Goal: Entertainment & Leisure: Consume media (video, audio)

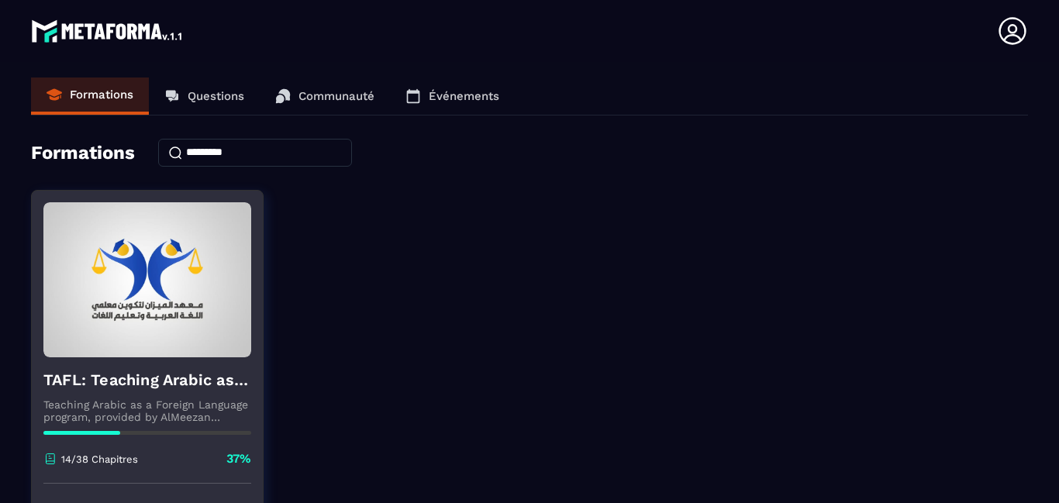
click at [54, 325] on img at bounding box center [147, 279] width 208 height 155
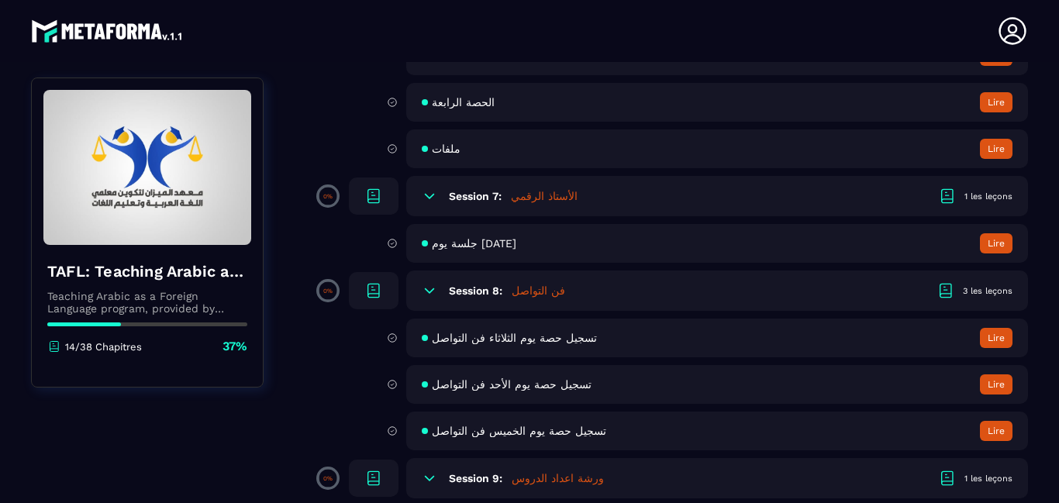
scroll to position [1457, 0]
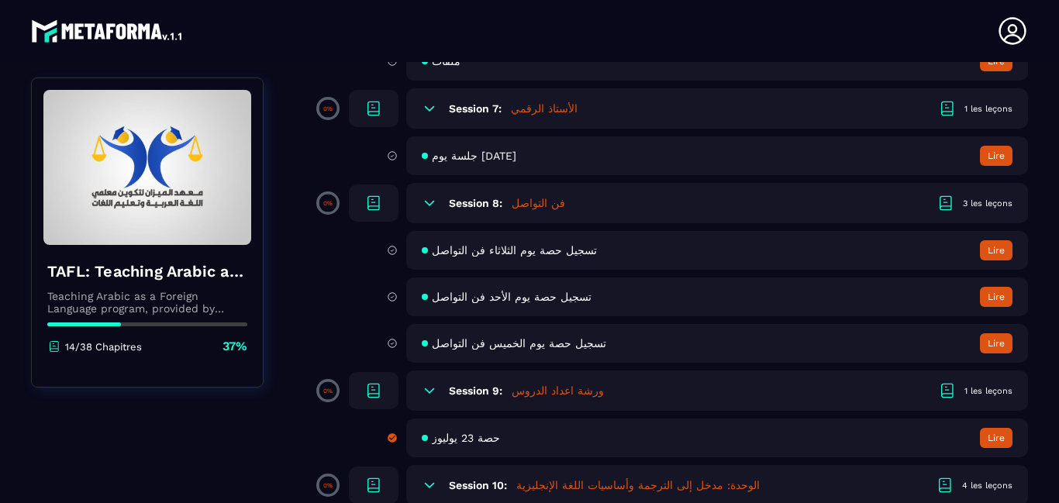
click at [575, 223] on div "Session 8: فن التواصل 3 les leçons" at bounding box center [717, 203] width 622 height 40
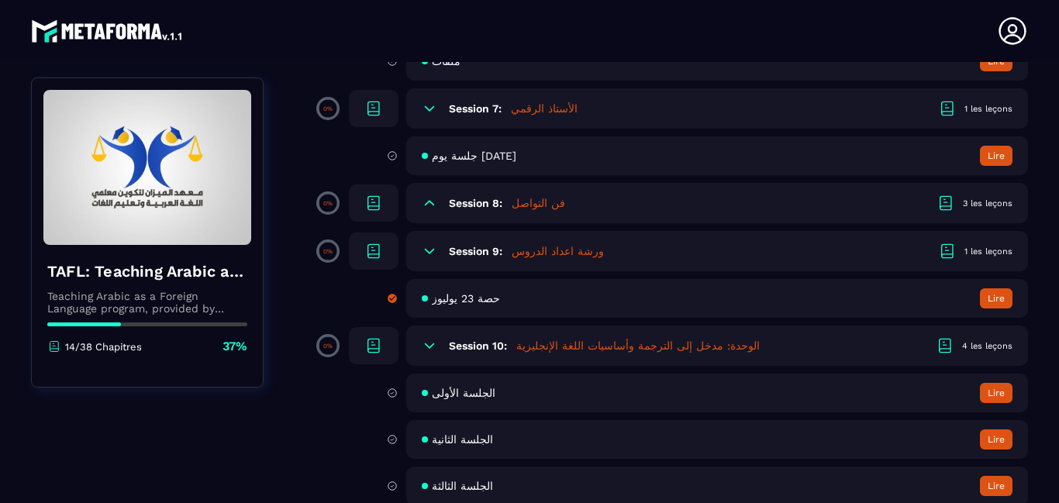
click at [575, 223] on div "Session 8: فن التواصل 3 les leçons" at bounding box center [717, 203] width 622 height 40
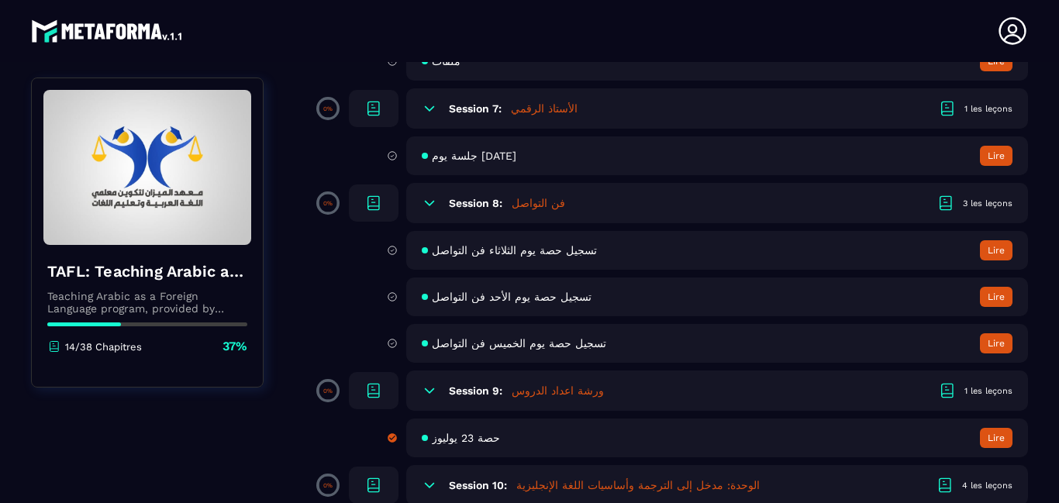
click at [575, 223] on div "Session 8: فن التواصل 3 les leçons" at bounding box center [717, 203] width 622 height 40
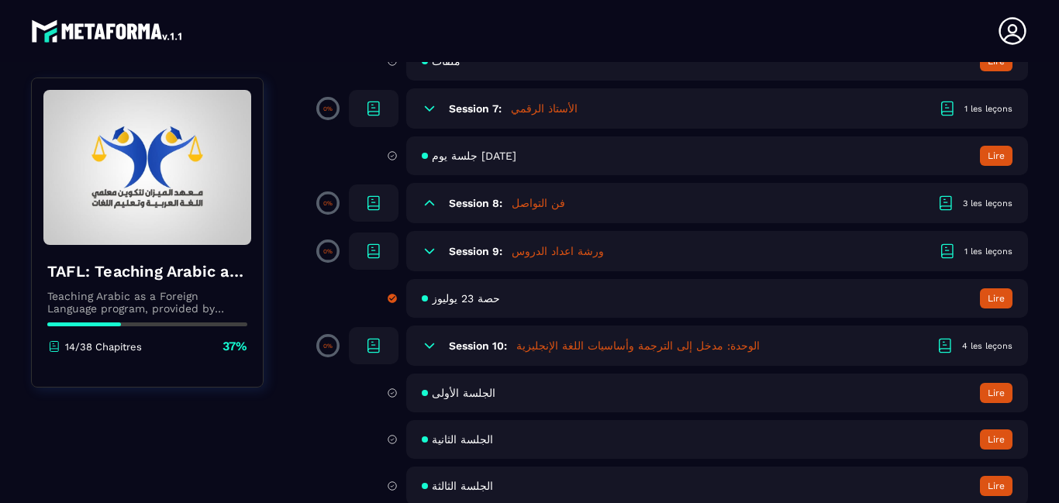
click at [575, 223] on div "Session 8: فن التواصل 3 les leçons" at bounding box center [717, 203] width 622 height 40
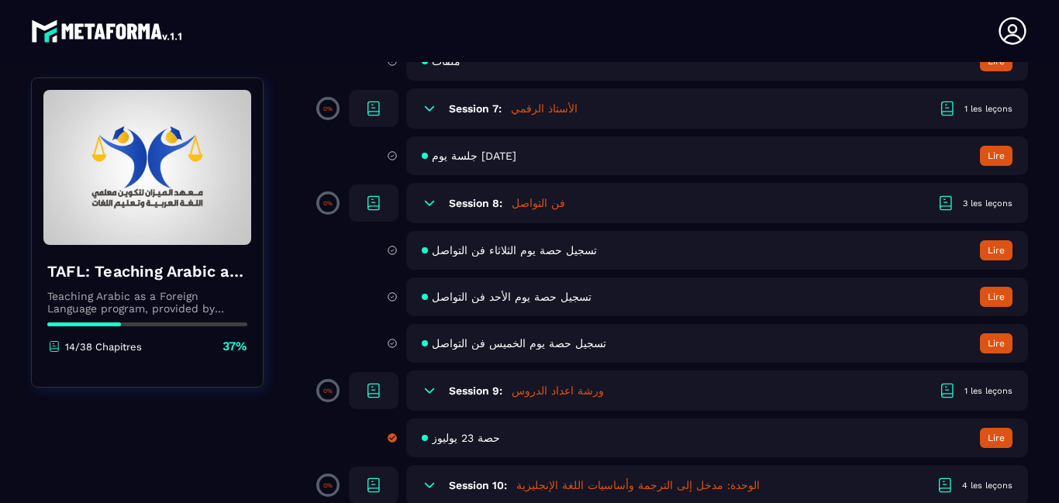
click at [615, 316] on div "تسجيل حصة يوم [DATE] فن التواصل Lire" at bounding box center [717, 296] width 622 height 39
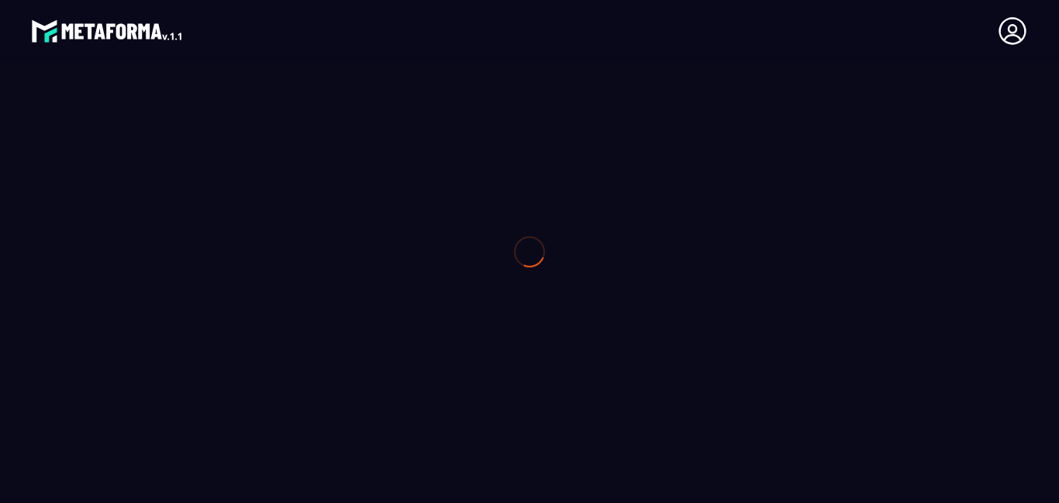
click at [615, 361] on div at bounding box center [529, 251] width 1059 height 503
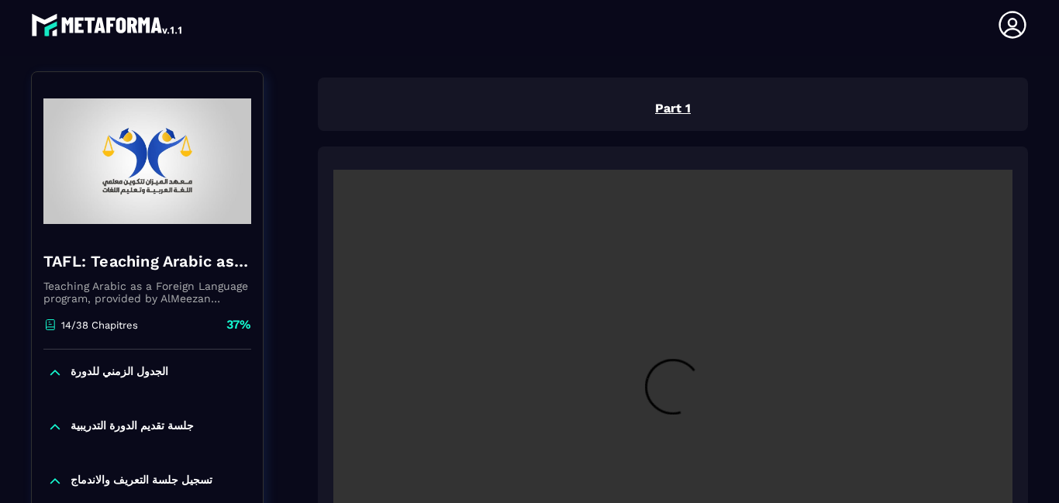
scroll to position [166, 0]
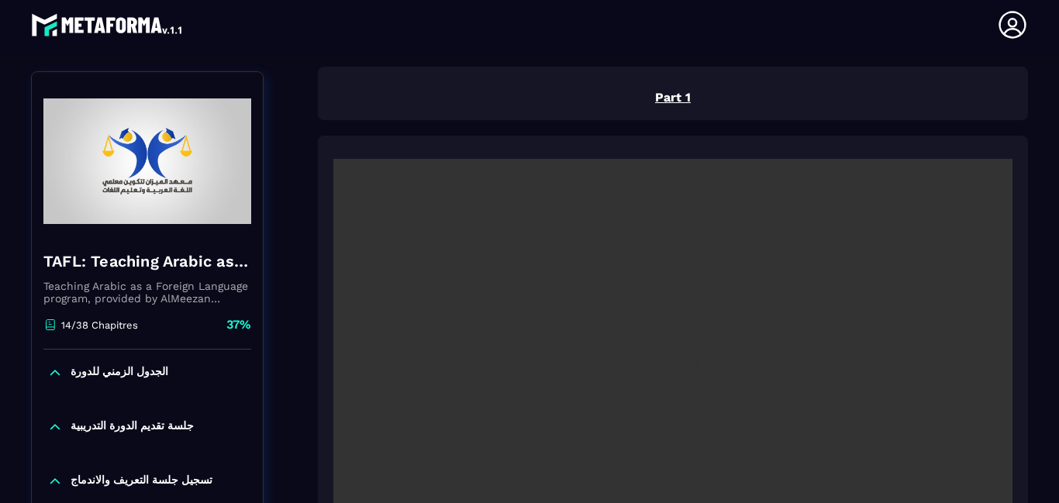
click at [324, 381] on div at bounding box center [673, 383] width 710 height 494
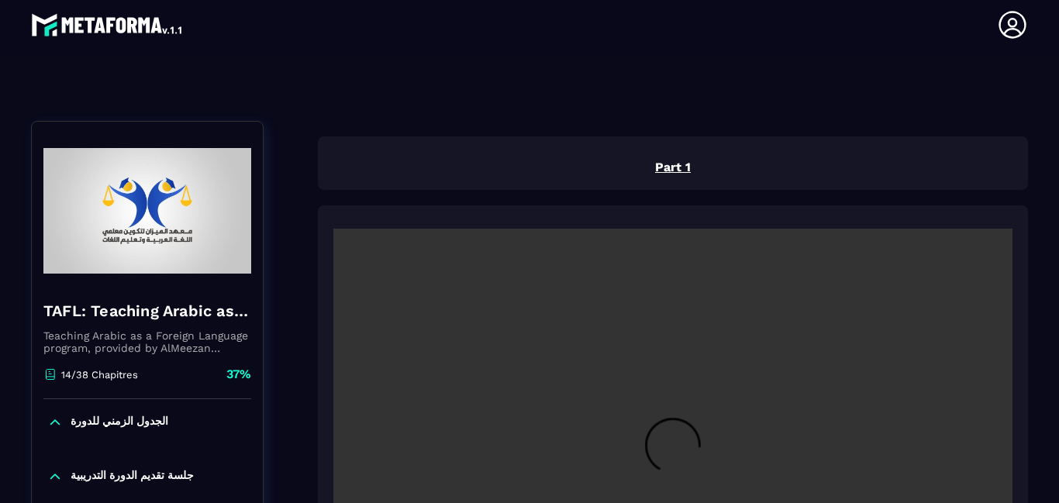
scroll to position [65, 0]
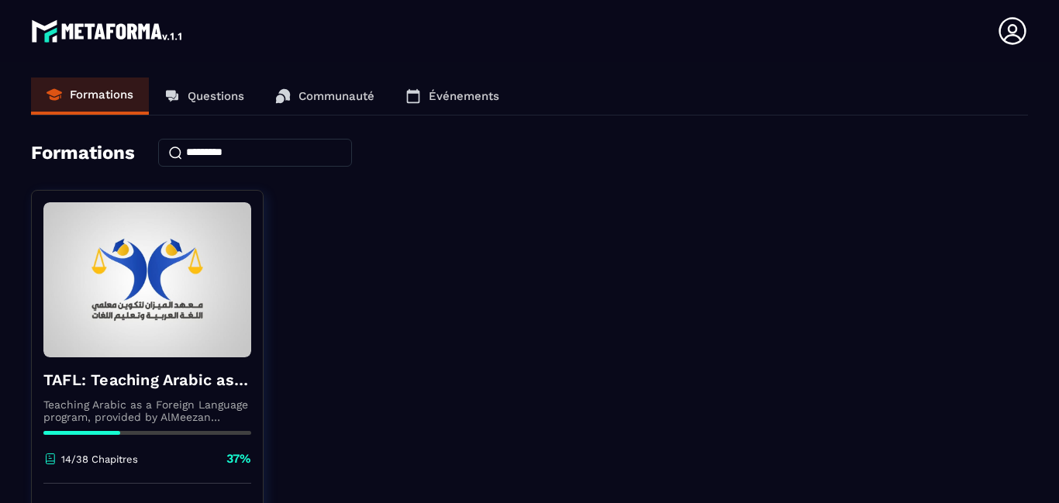
click at [462, 294] on div "TAFL: Teaching Arabic as a Foreign Language program - June Teaching Arabic as a…" at bounding box center [529, 383] width 997 height 387
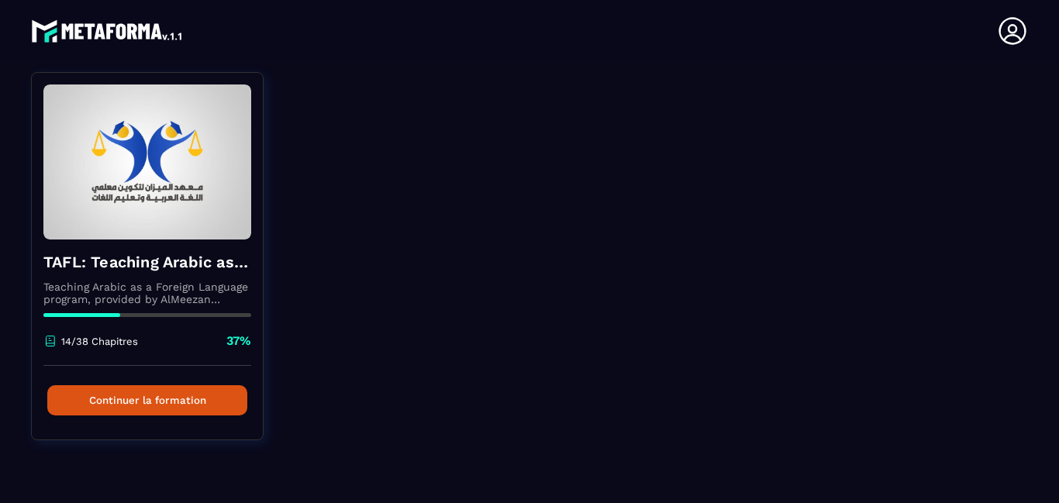
scroll to position [119, 0]
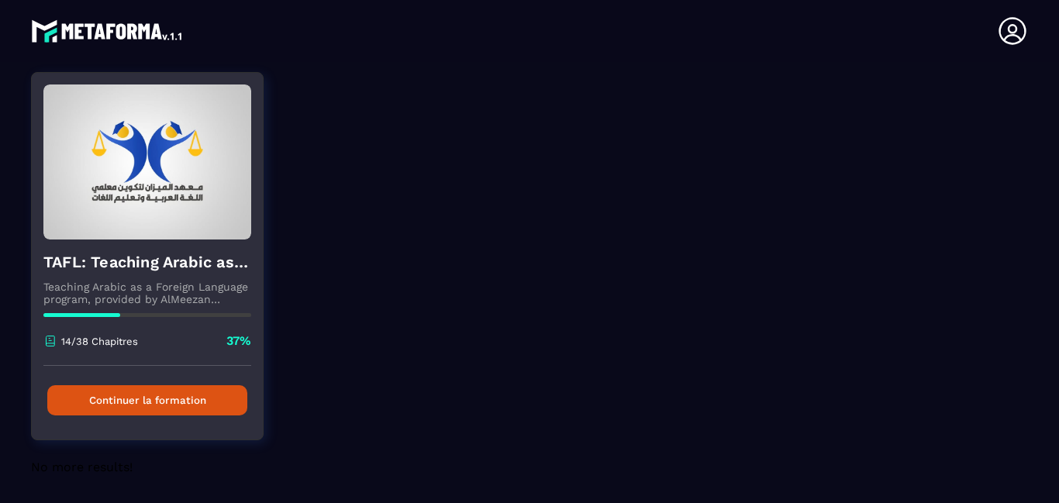
click at [145, 394] on button "Continuer la formation" at bounding box center [147, 400] width 200 height 30
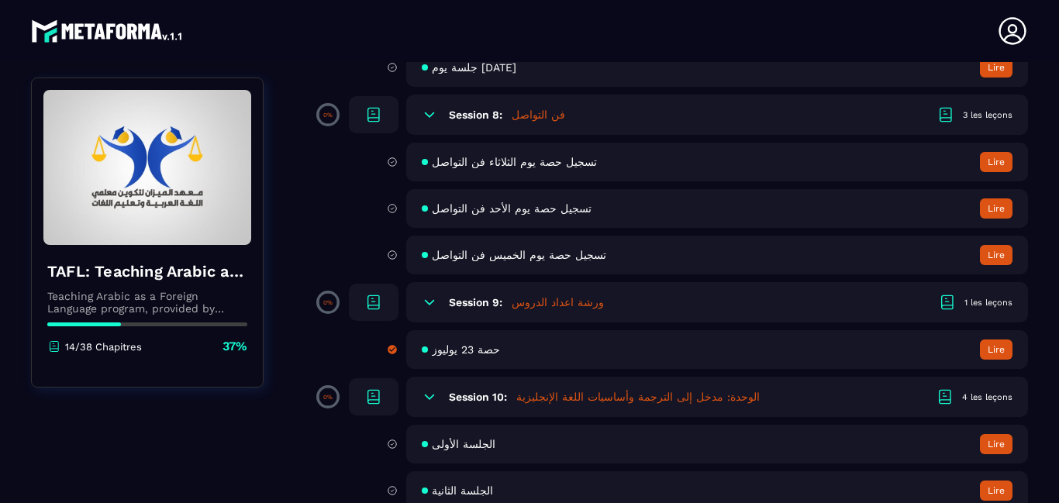
scroll to position [1479, 0]
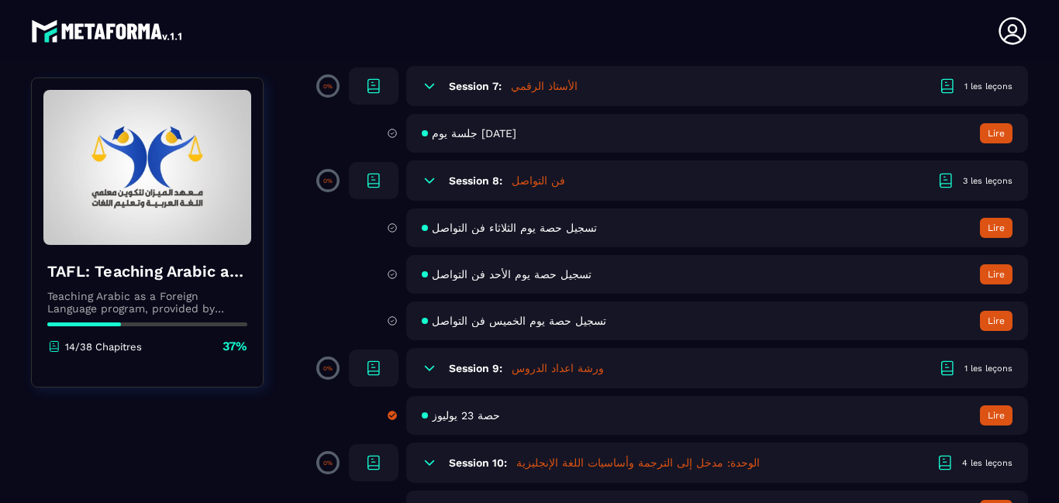
click at [563, 234] on span "تسجيل حصة يوم الثلاثاء فن التواصل" at bounding box center [514, 228] width 165 height 12
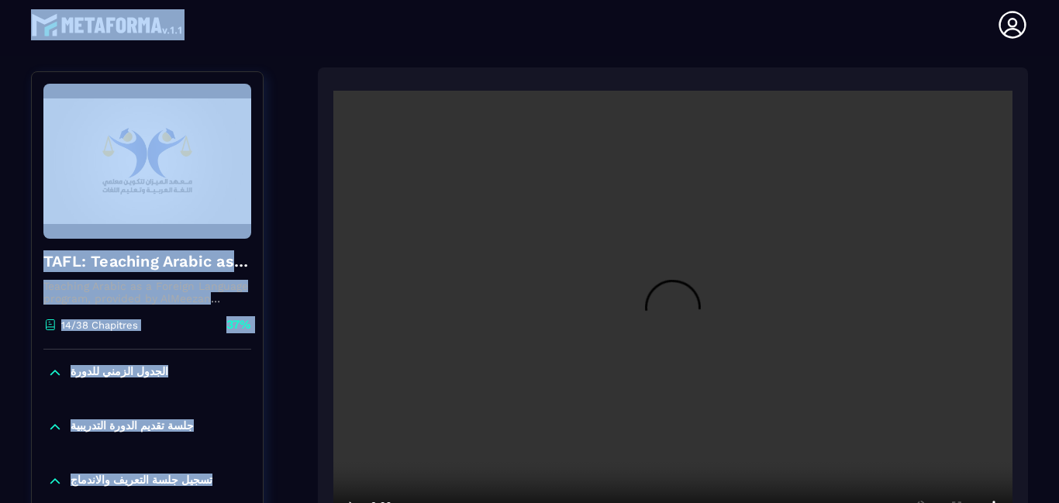
scroll to position [166, 0]
click at [333, 294] on video at bounding box center [672, 316] width 679 height 453
click at [369, 338] on video at bounding box center [672, 316] width 679 height 453
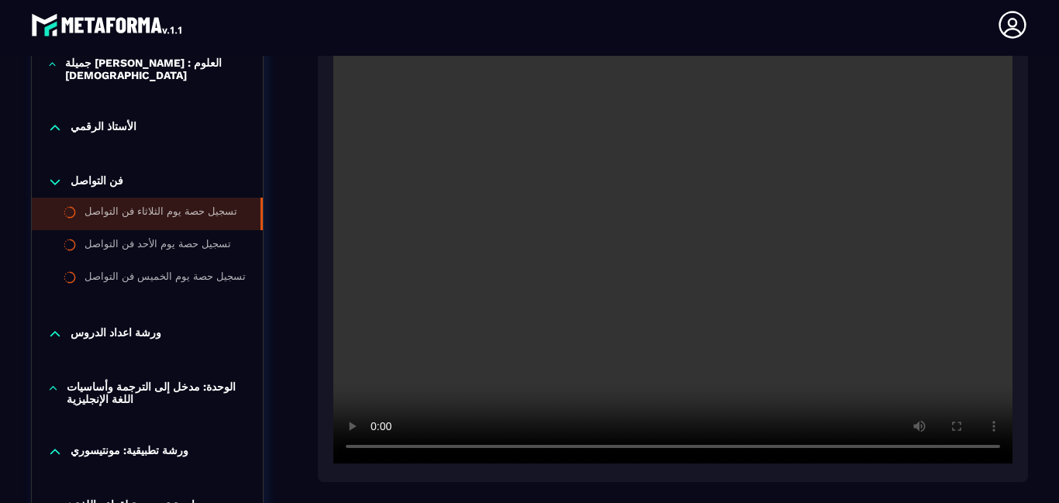
scroll to position [3303, 0]
click at [436, 332] on video at bounding box center [672, 238] width 679 height 453
click at [556, 181] on video at bounding box center [672, 238] width 679 height 453
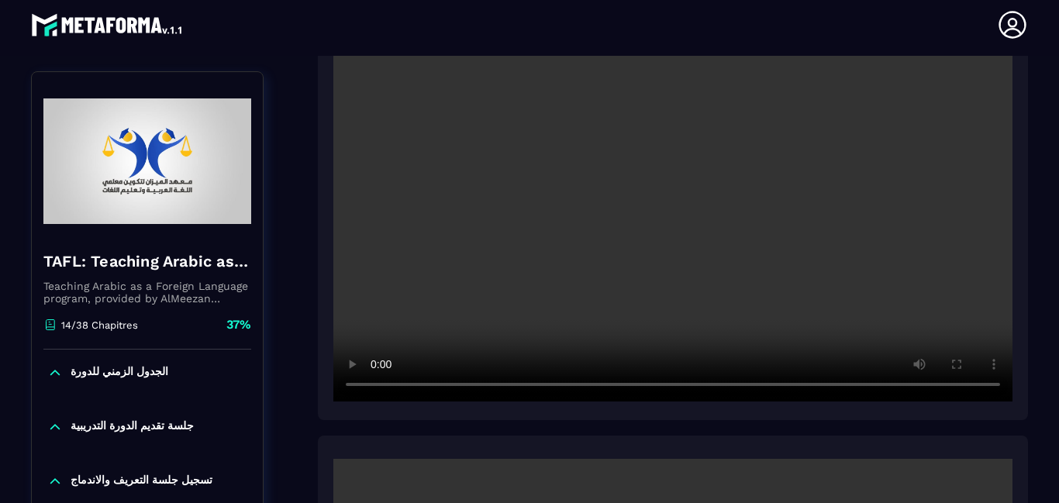
scroll to position [1753, 0]
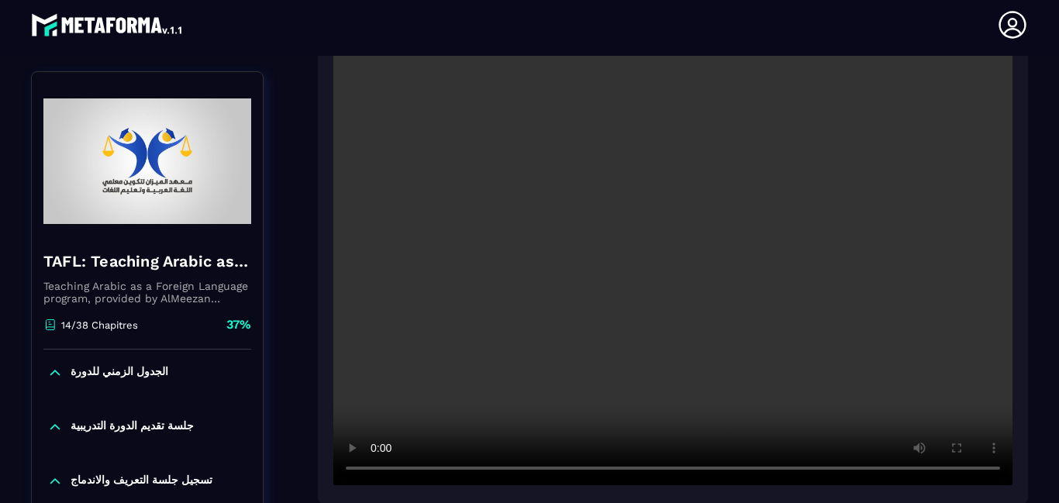
click at [507, 242] on video at bounding box center [672, 259] width 679 height 453
click at [356, 379] on video at bounding box center [672, 259] width 679 height 453
click at [356, 356] on video at bounding box center [672, 259] width 679 height 453
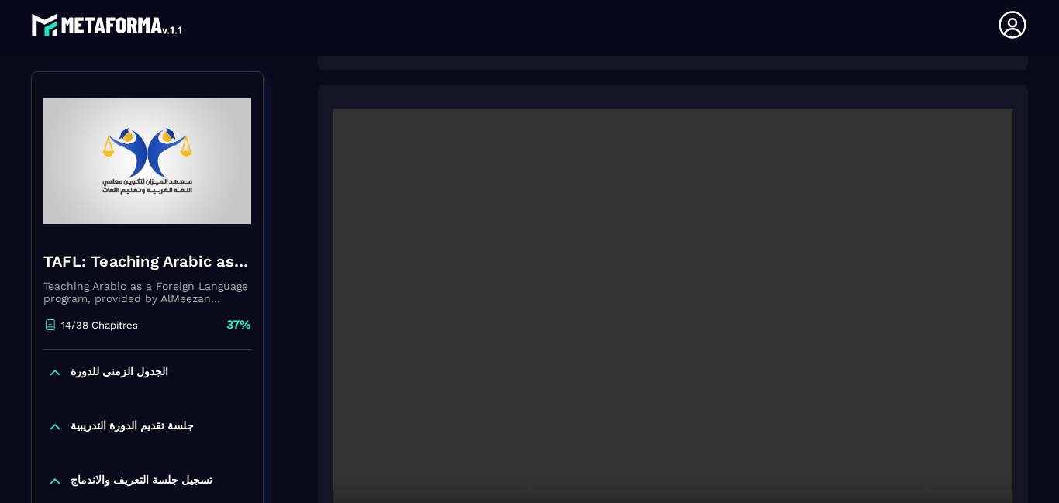
scroll to position [2249, 0]
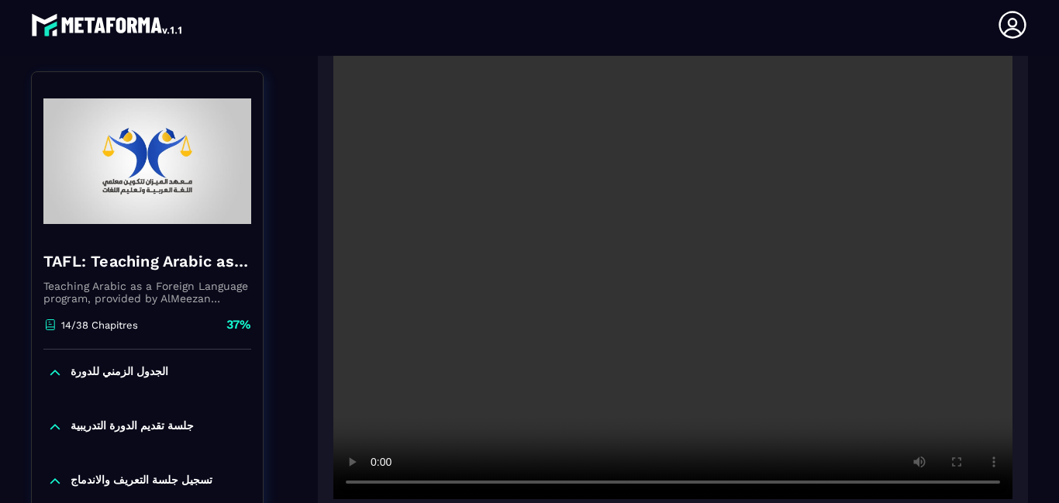
click at [849, 140] on video at bounding box center [672, 272] width 679 height 453
click at [798, 209] on video at bounding box center [672, 272] width 679 height 453
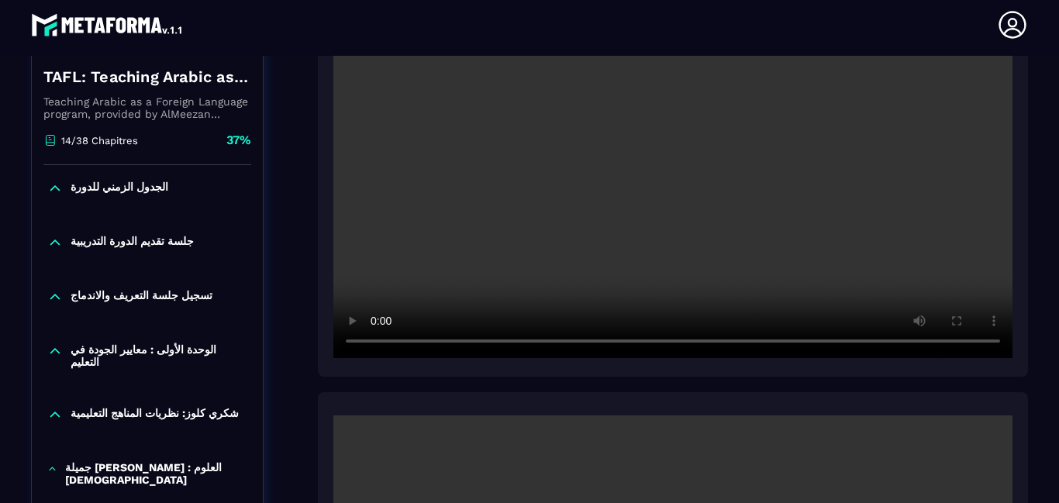
scroll to position [2931, 0]
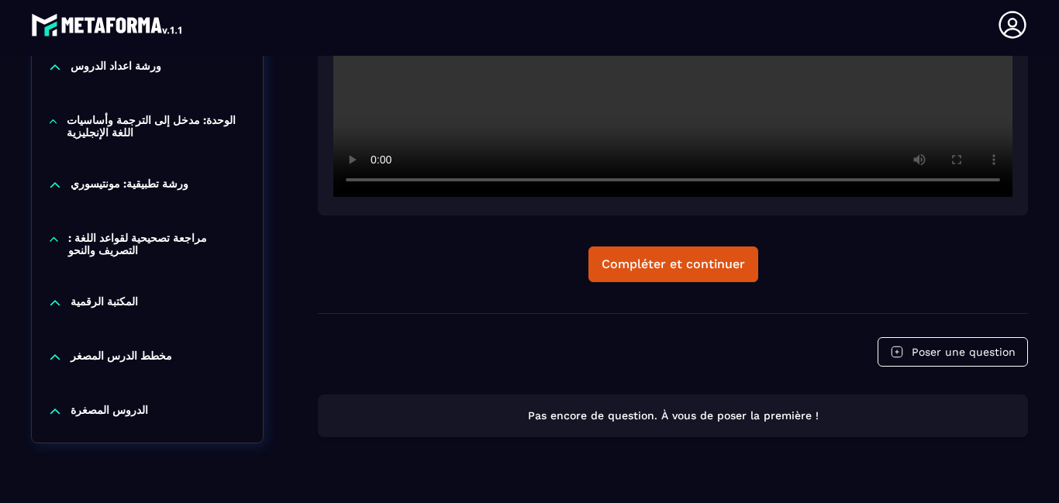
scroll to position [3613, 0]
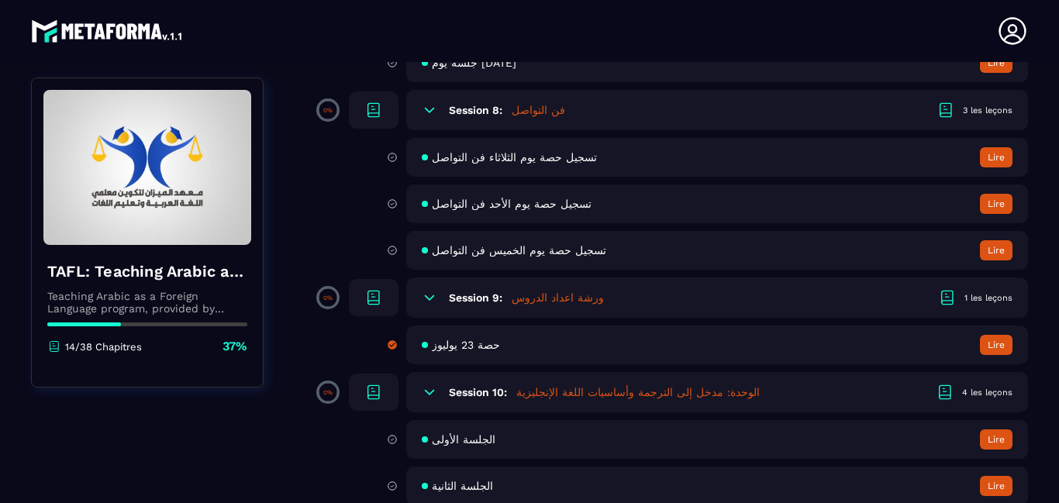
scroll to position [1541, 0]
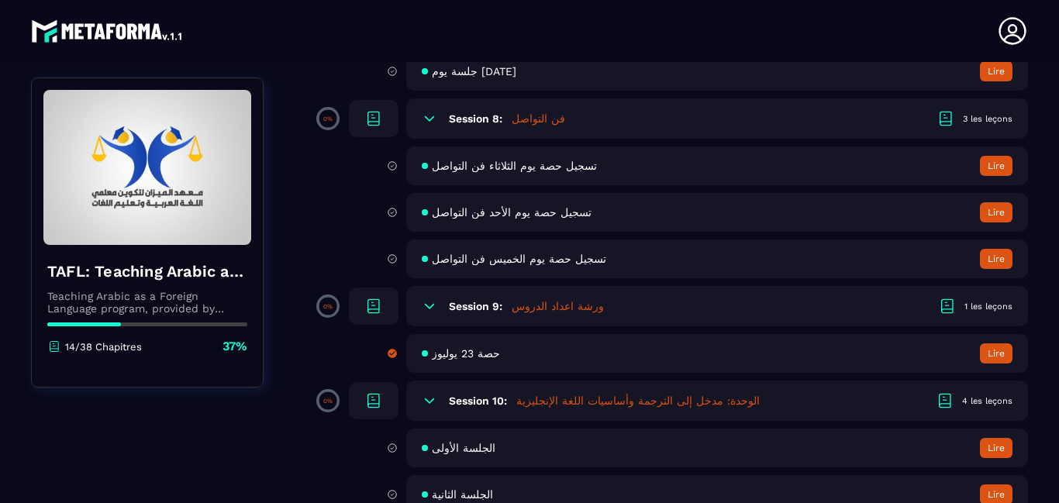
click at [511, 219] on span "تسجيل حصة يوم الأحد فن التواصل" at bounding box center [512, 212] width 160 height 12
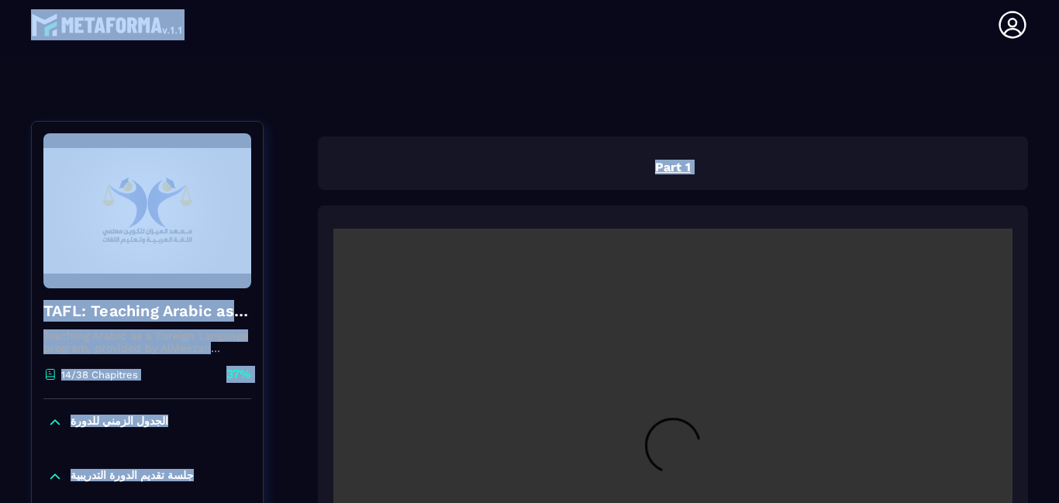
scroll to position [166, 0]
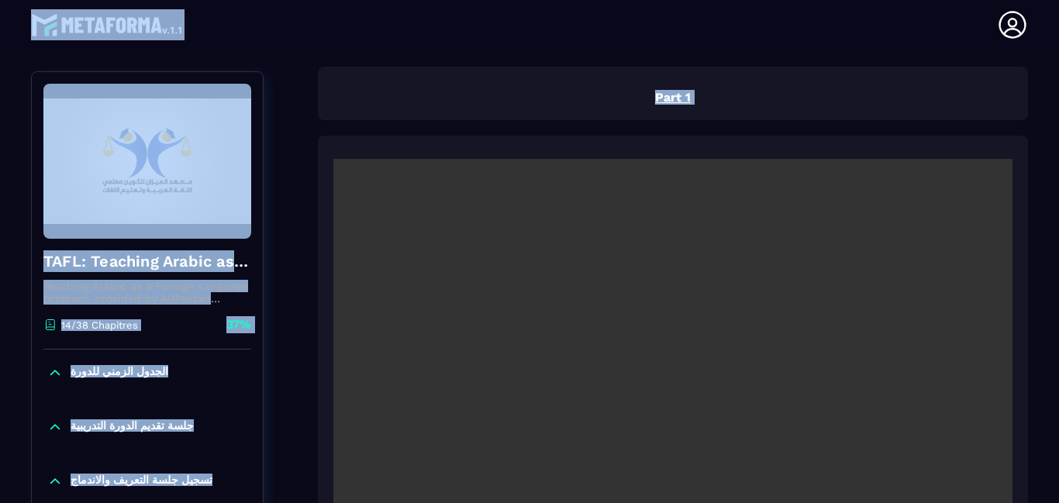
click at [325, 322] on div at bounding box center [673, 383] width 710 height 494
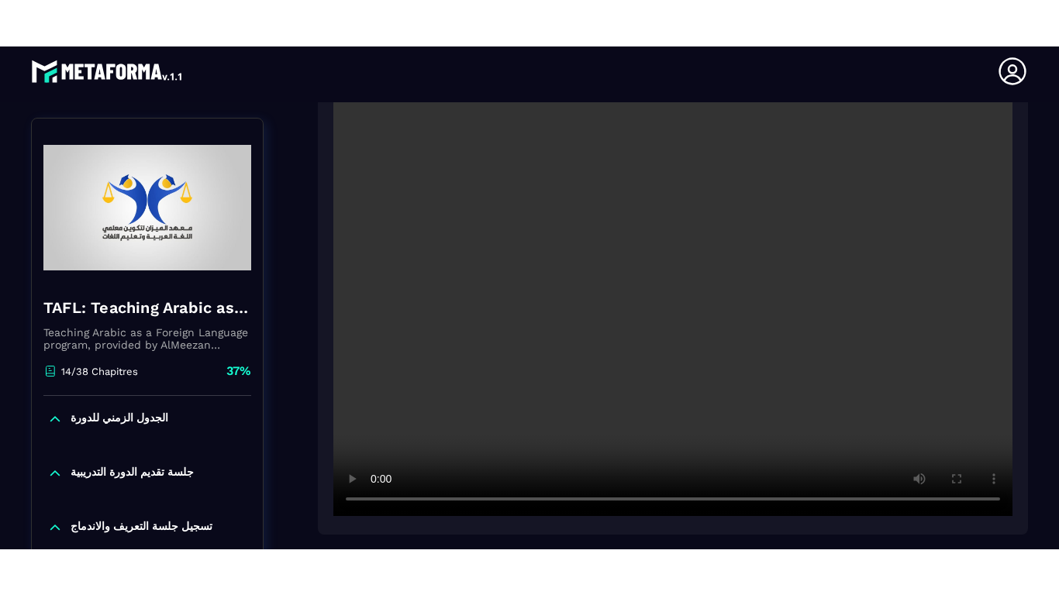
scroll to position [308, 0]
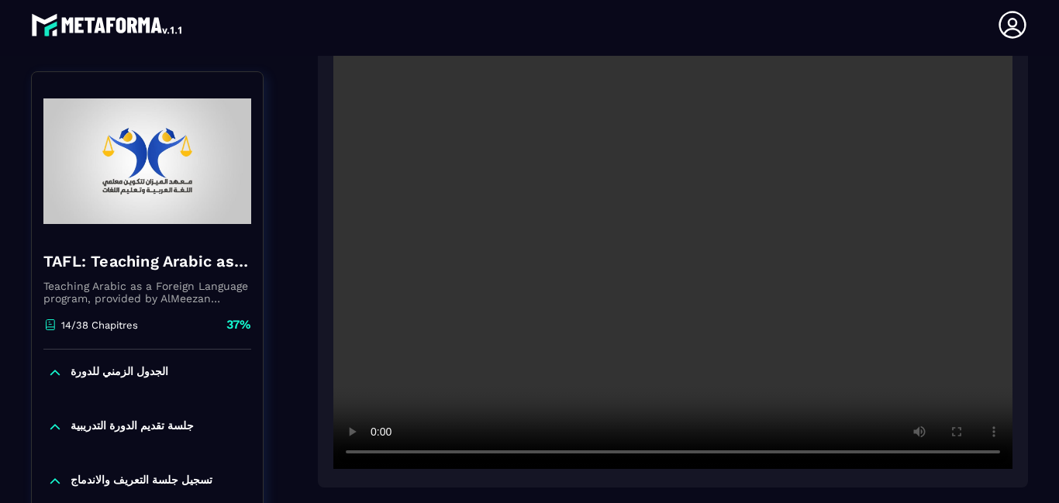
click at [850, 108] on video at bounding box center [672, 242] width 679 height 453
